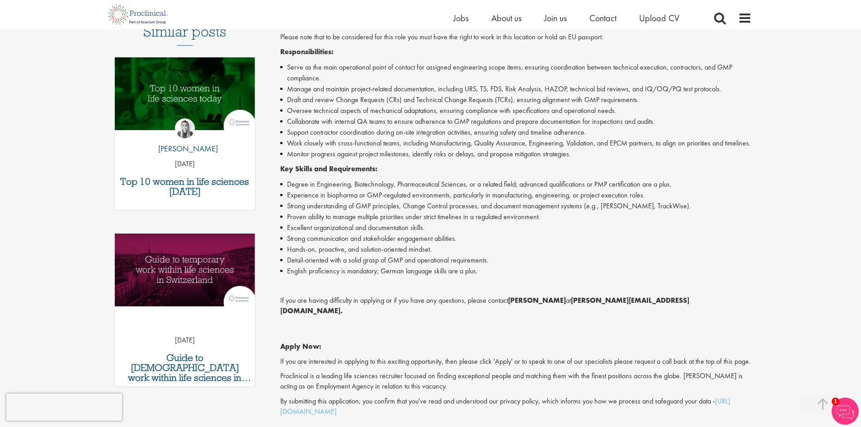
scroll to position [35629, 0]
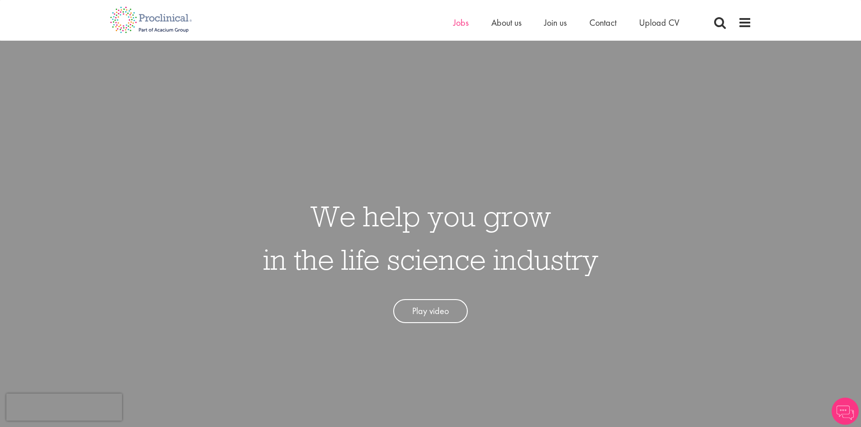
scroll to position [35629, 0]
click at [462, 25] on span "Jobs" at bounding box center [460, 23] width 15 height 12
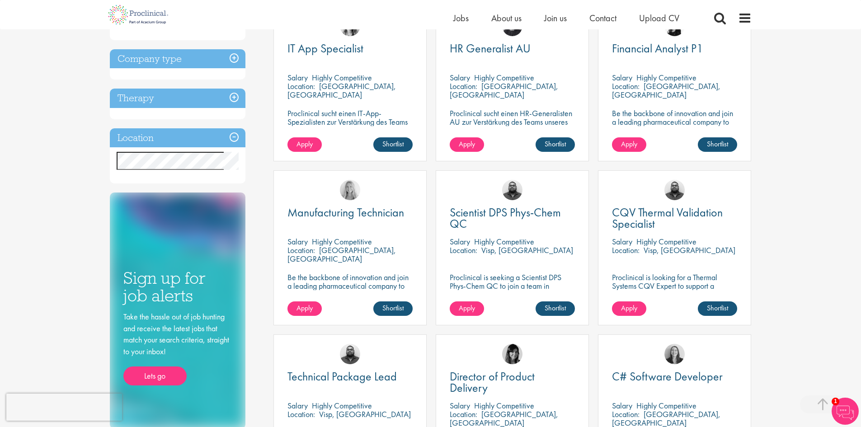
scroll to position [497, 0]
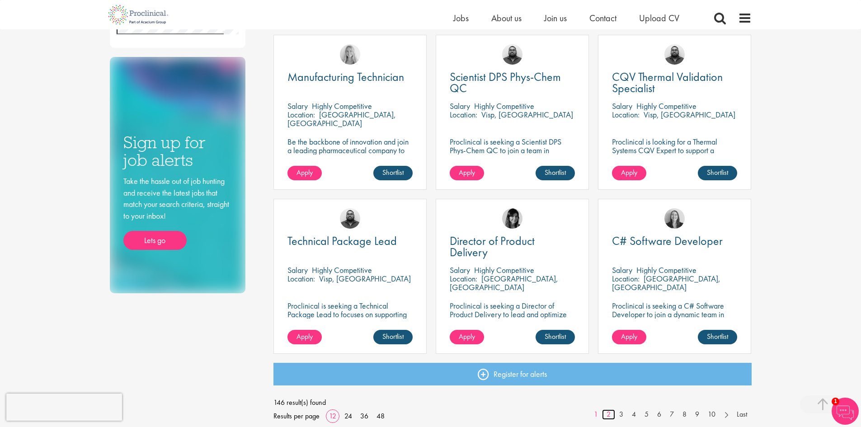
click at [610, 414] on link "2" at bounding box center [608, 415] width 13 height 10
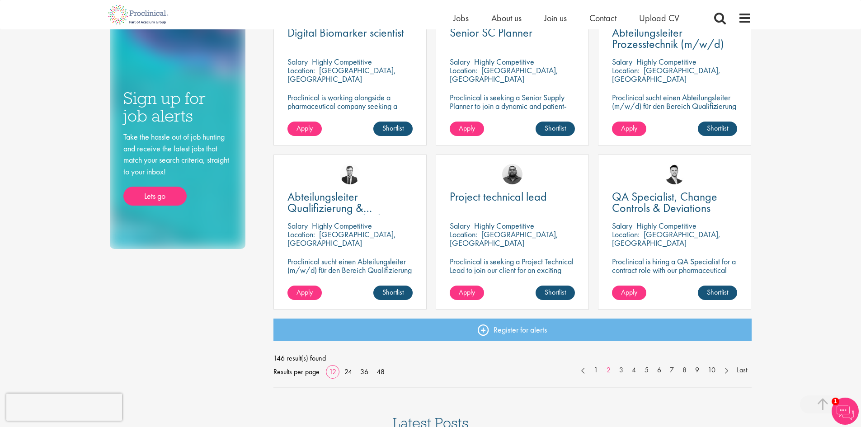
scroll to position [542, 0]
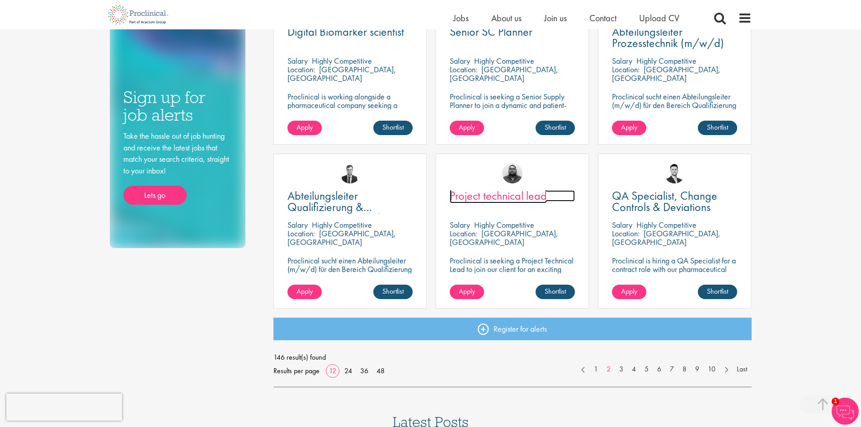
click at [502, 198] on span "Project technical lead" at bounding box center [498, 195] width 97 height 15
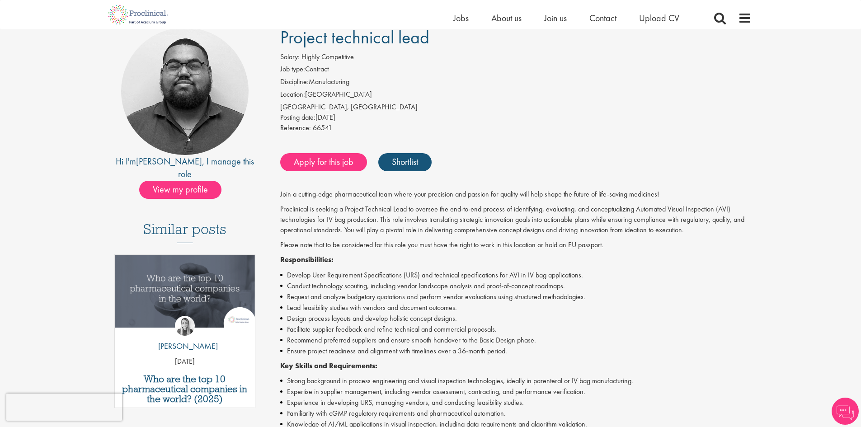
scroll to position [90, 0]
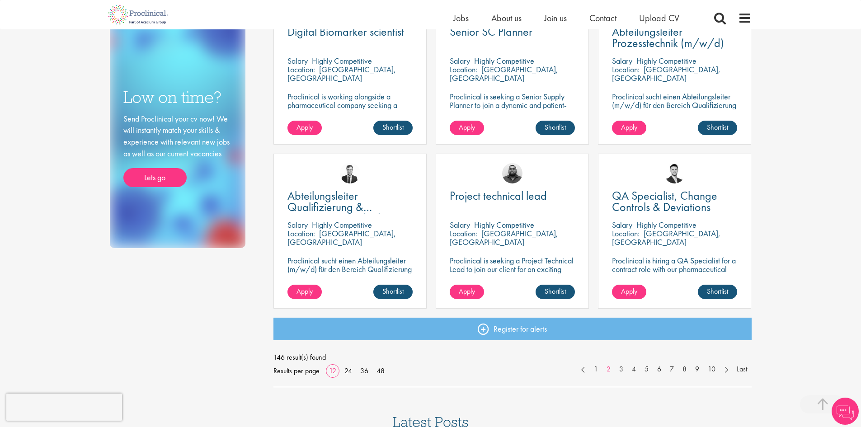
scroll to position [35629, 0]
click at [621, 369] on link "3" at bounding box center [621, 369] width 13 height 10
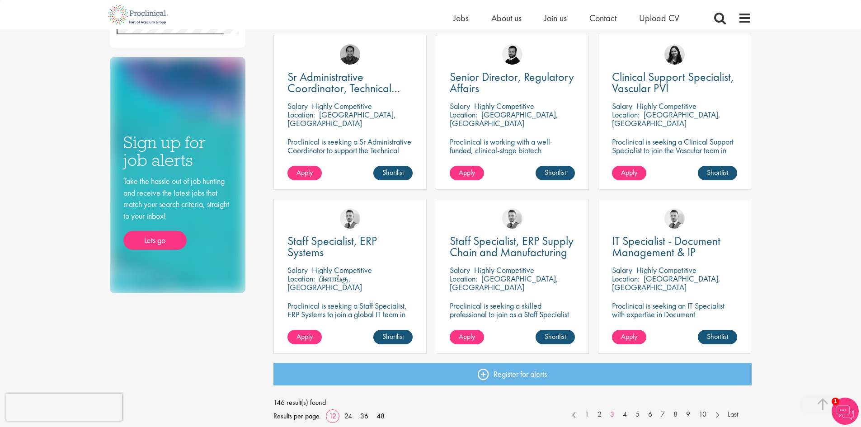
scroll to position [542, 0]
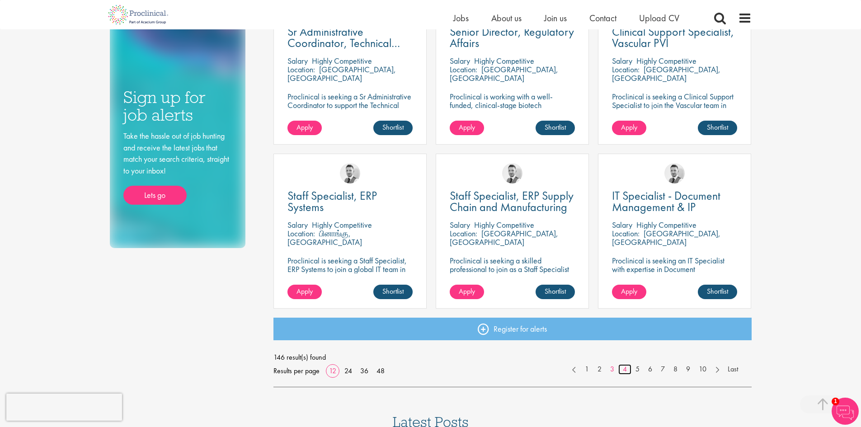
click at [624, 367] on link "4" at bounding box center [624, 369] width 13 height 10
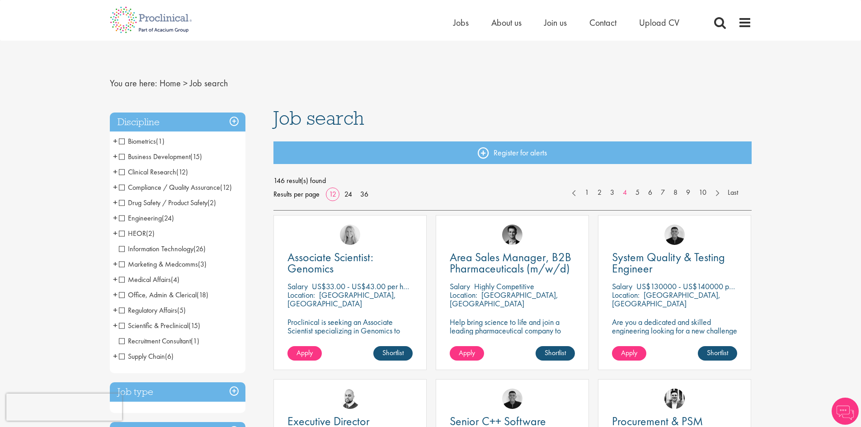
scroll to position [35629, 0]
